Goal: Transaction & Acquisition: Purchase product/service

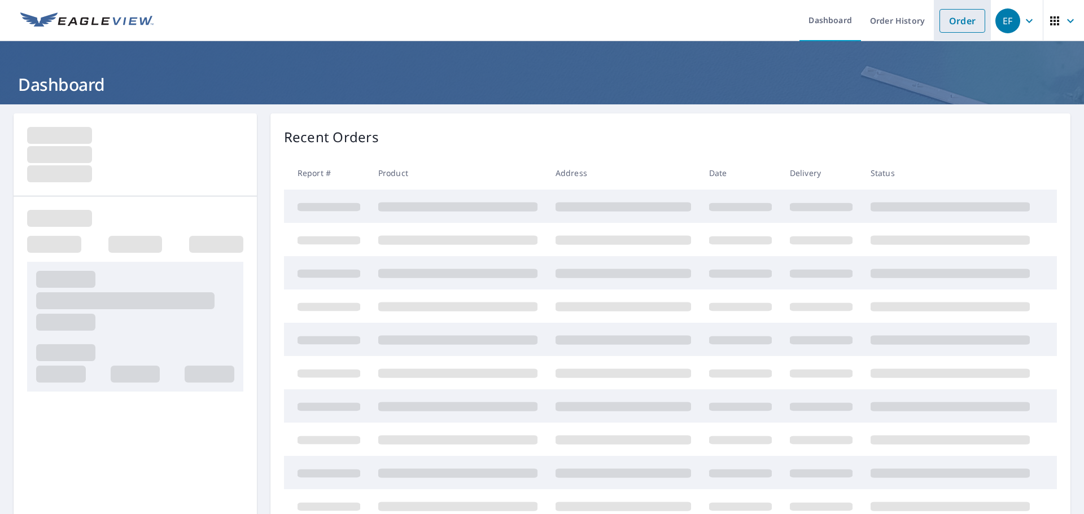
click at [961, 27] on link "Order" at bounding box center [963, 21] width 46 height 24
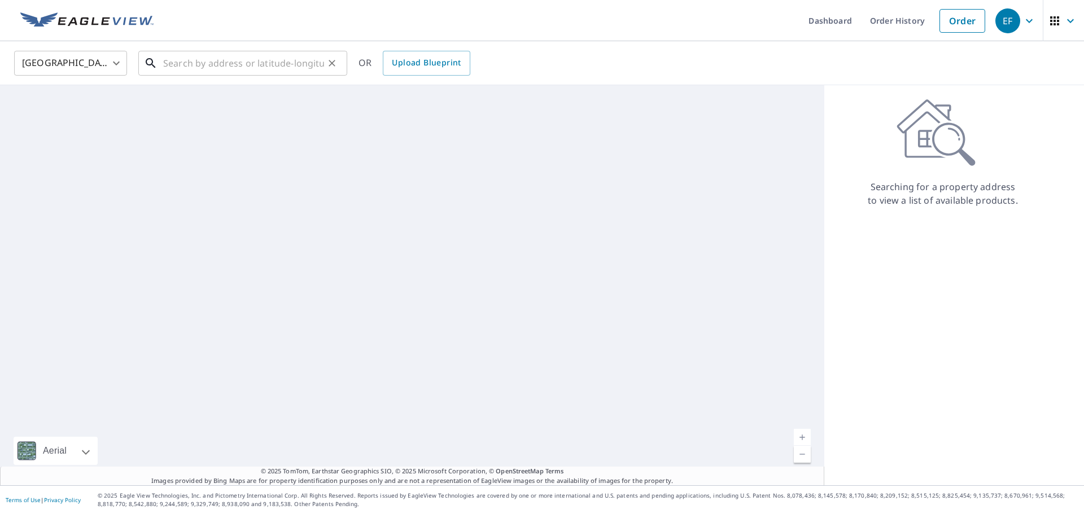
click at [206, 58] on input "text" at bounding box center [243, 63] width 161 height 32
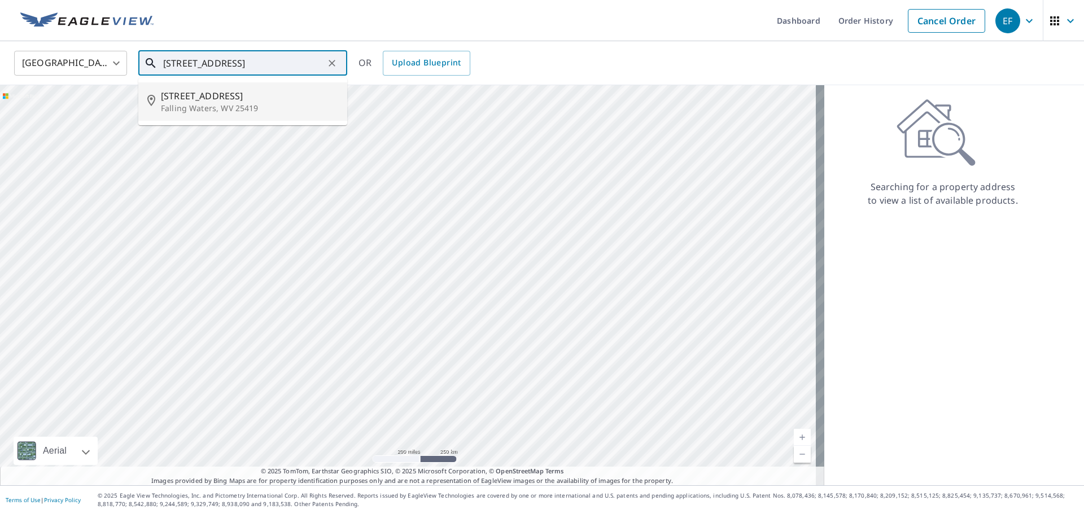
click at [233, 94] on span "[STREET_ADDRESS]" at bounding box center [249, 96] width 177 height 14
type input "[STREET_ADDRESS]"
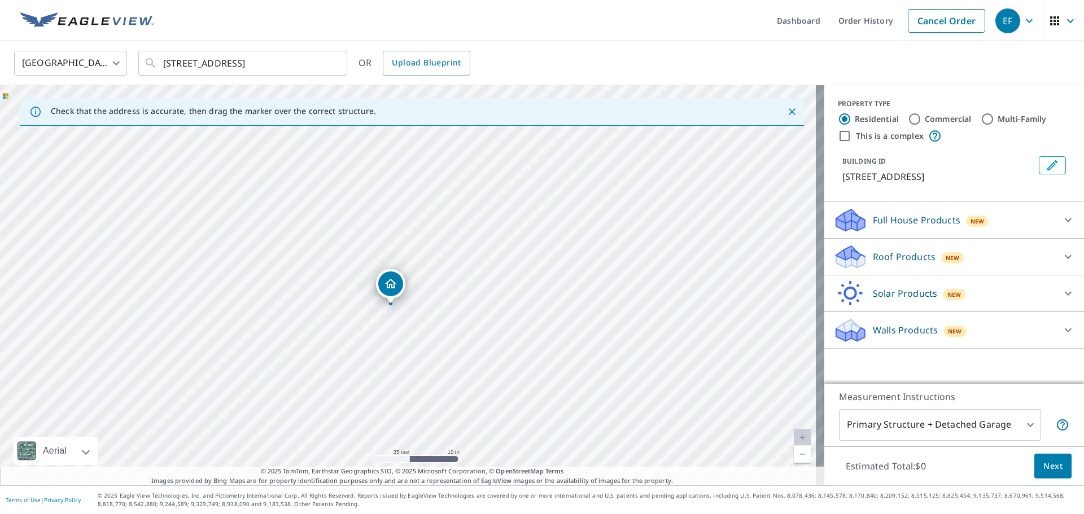
drag, startPoint x: 383, startPoint y: 321, endPoint x: 338, endPoint y: 357, distance: 57.9
click at [338, 357] on div "[STREET_ADDRESS]" at bounding box center [412, 285] width 825 height 400
drag, startPoint x: 390, startPoint y: 284, endPoint x: 414, endPoint y: 280, distance: 24.0
click at [897, 264] on p "Roof Products" at bounding box center [904, 257] width 63 height 14
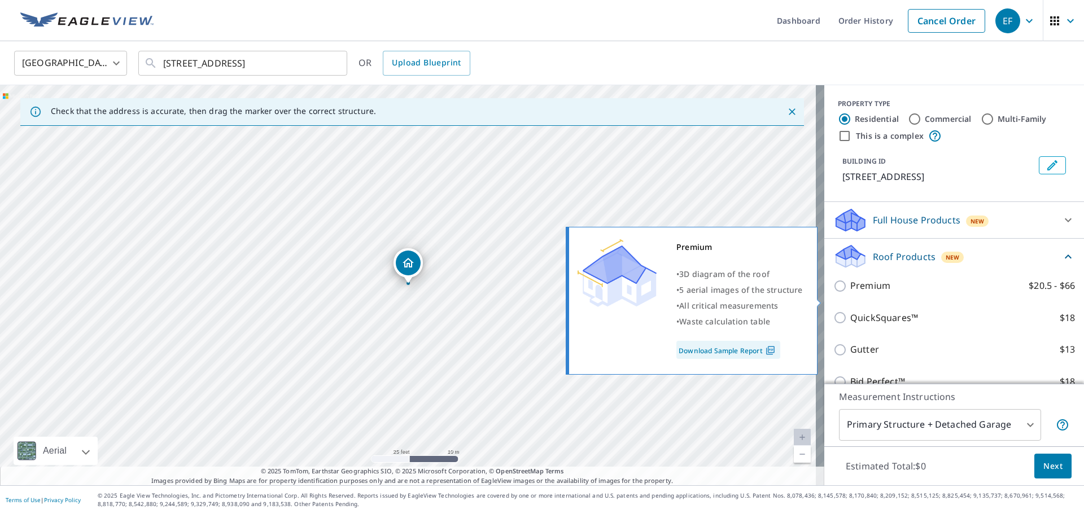
click at [865, 293] on p "Premium" at bounding box center [870, 286] width 40 height 14
click at [850, 293] on input "Premium $20.5 - $66" at bounding box center [842, 287] width 17 height 14
checkbox input "true"
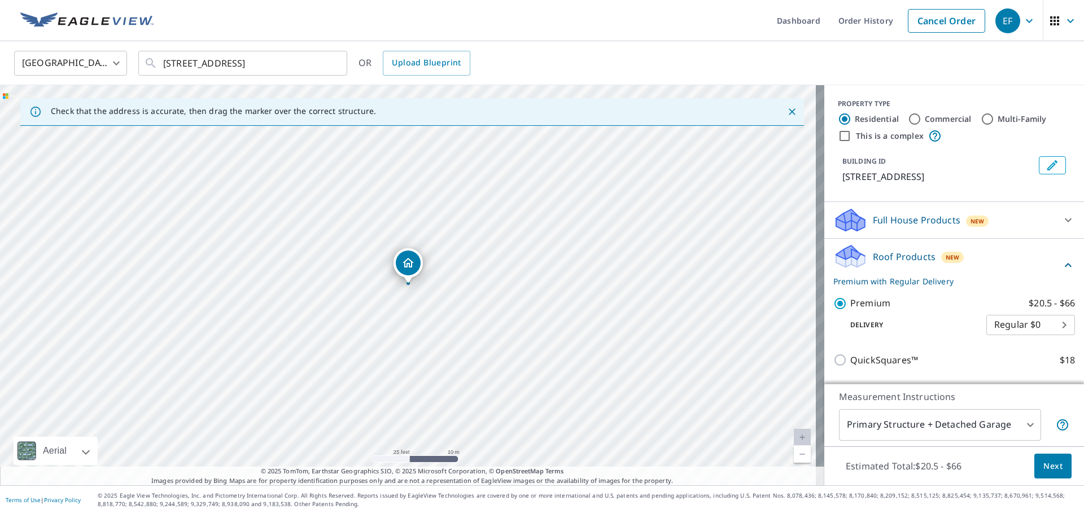
click at [1044, 465] on span "Next" at bounding box center [1053, 467] width 19 height 14
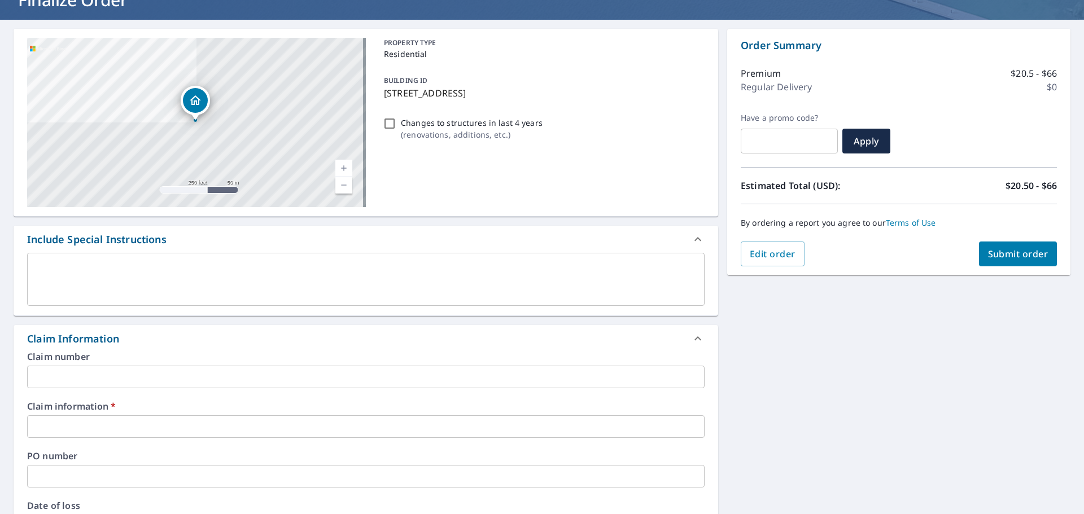
scroll to position [169, 0]
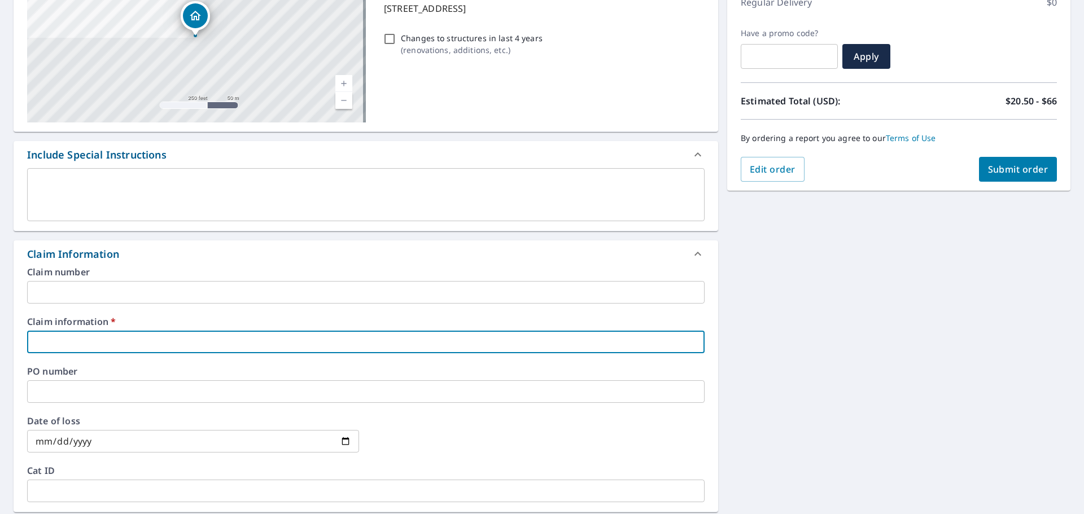
click at [68, 344] on input "text" at bounding box center [366, 342] width 678 height 23
type input "292998"
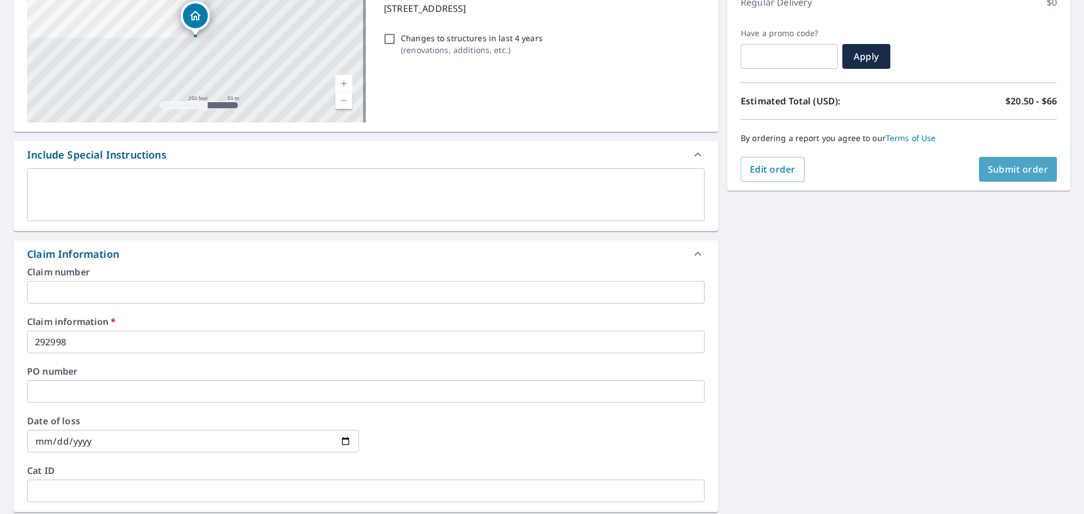
click at [1005, 168] on span "Submit order" at bounding box center [1018, 169] width 60 height 12
checkbox input "true"
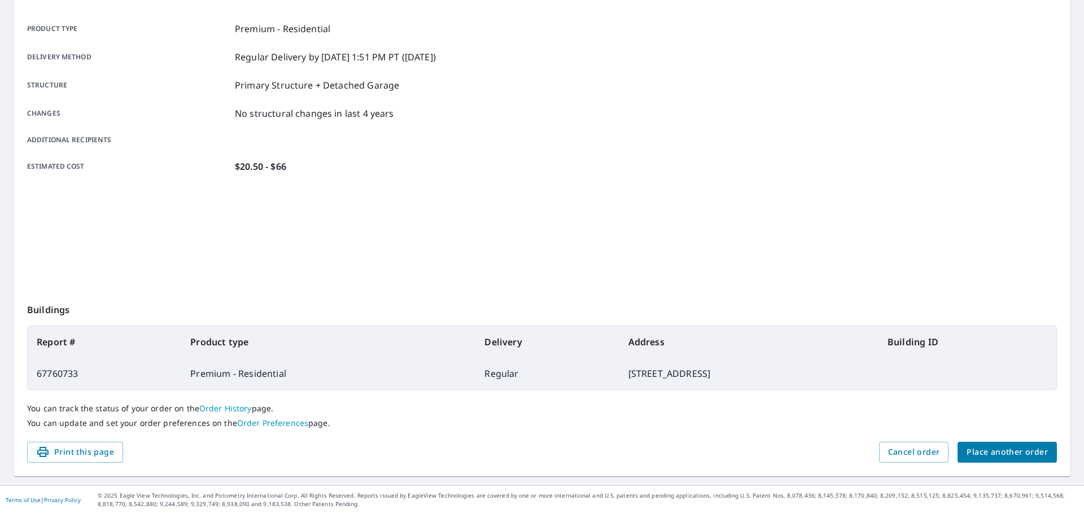
scroll to position [150, 0]
